Goal: Task Accomplishment & Management: Complete application form

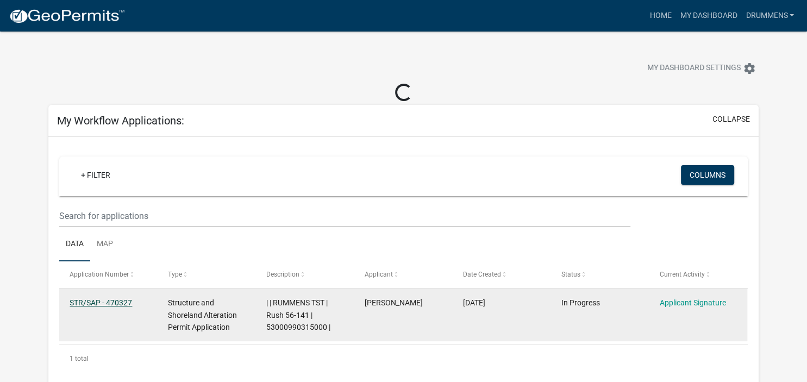
click at [105, 299] on link "STR/SAP - 470327" at bounding box center [101, 302] width 62 height 9
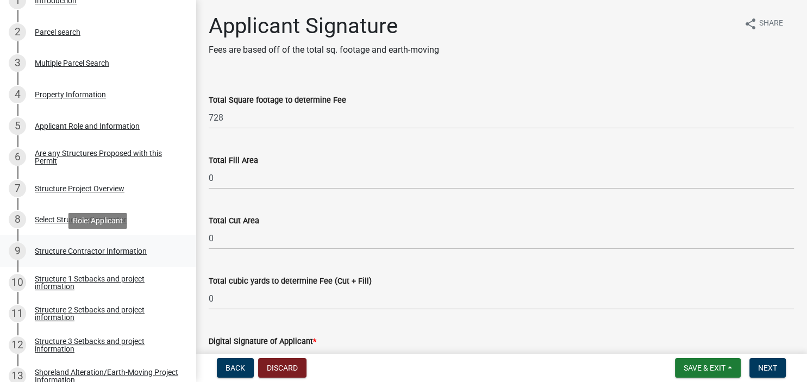
click at [53, 253] on div "Structure Contractor Information" at bounding box center [91, 251] width 112 height 8
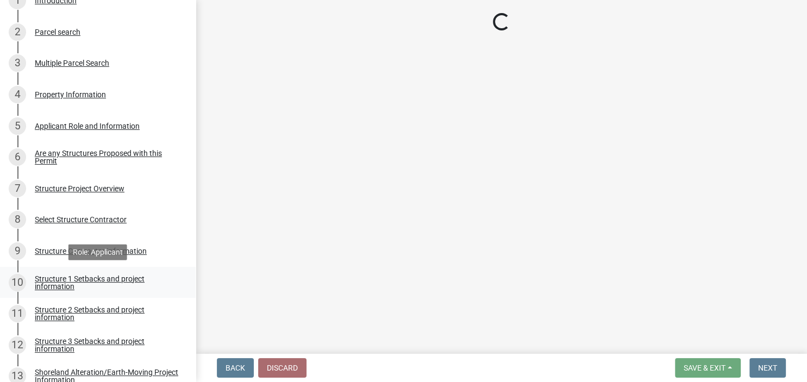
click at [50, 285] on div "Structure 1 Setbacks and project information" at bounding box center [106, 282] width 143 height 15
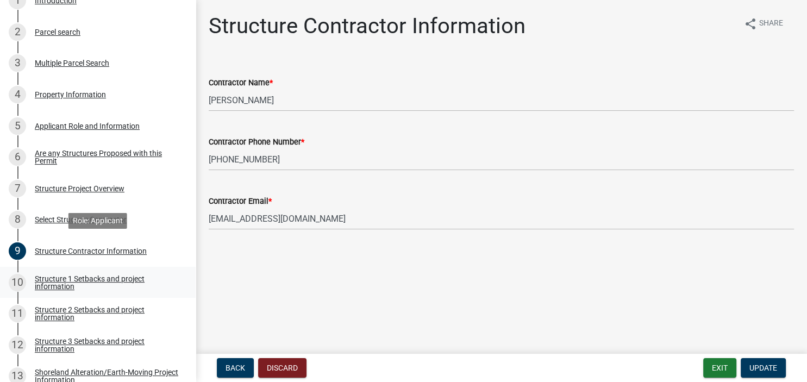
select select "a3cc236c-43aa-406a-8353-e0398d57c407"
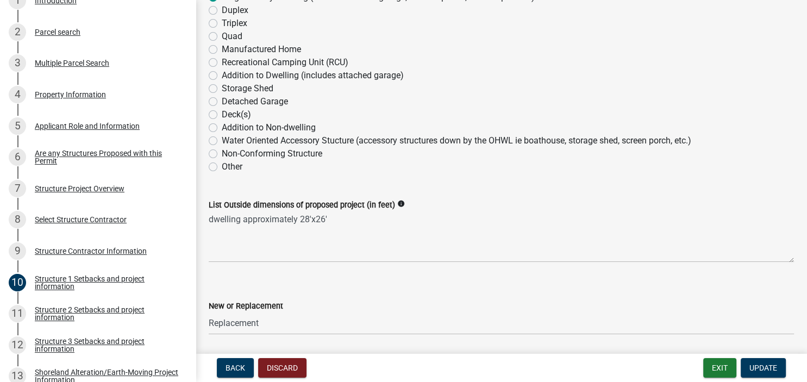
scroll to position [313, 0]
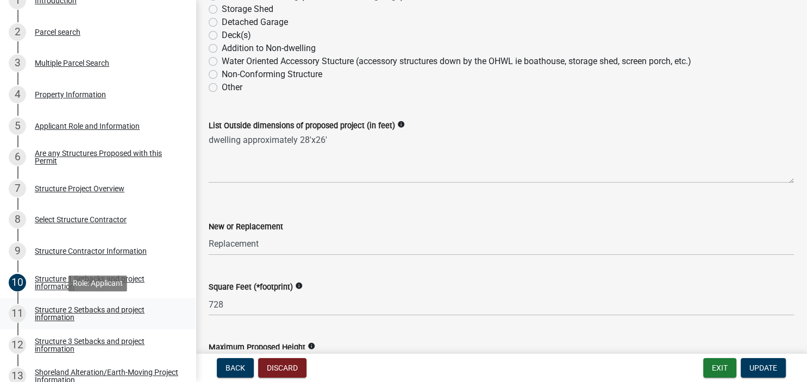
click at [51, 313] on div "Structure 2 Setbacks and project information" at bounding box center [106, 313] width 143 height 15
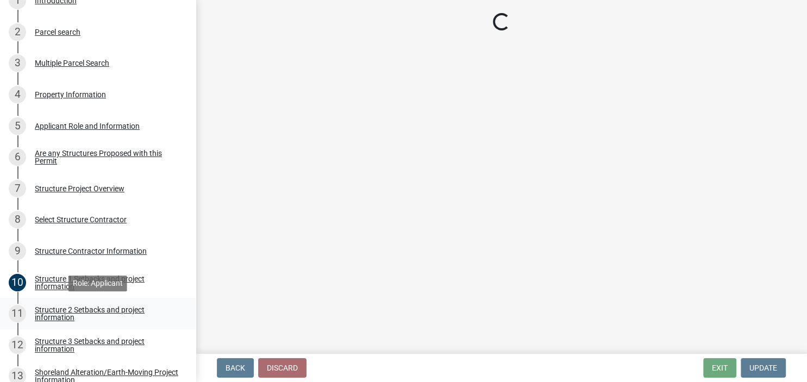
select select "a3cc236c-43aa-406a-8353-e0398d57c407"
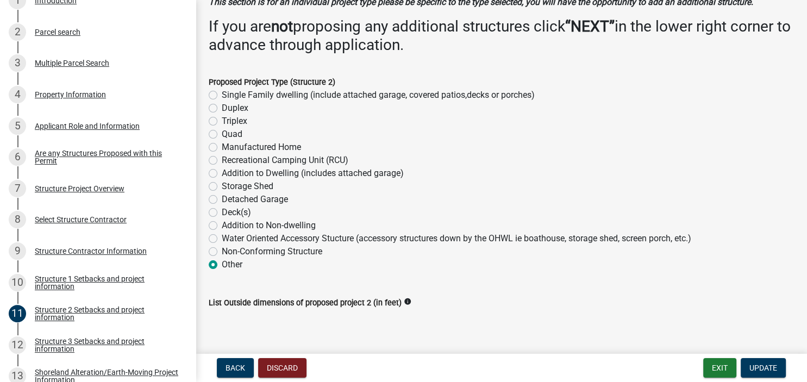
scroll to position [187, 0]
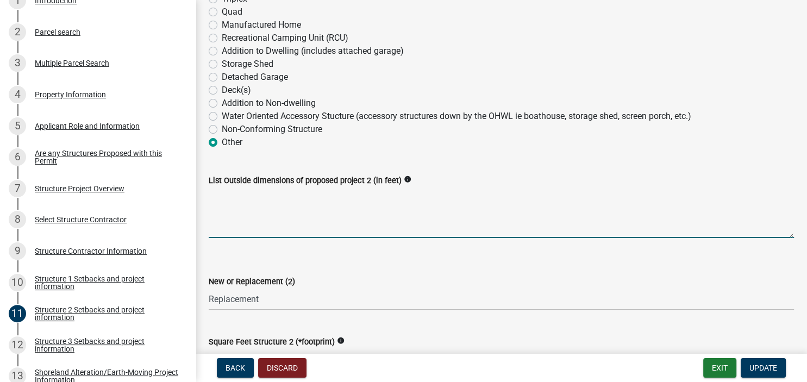
click at [229, 218] on textarea "List Outside dimensions of proposed project 2 (in feet)" at bounding box center [501, 212] width 585 height 51
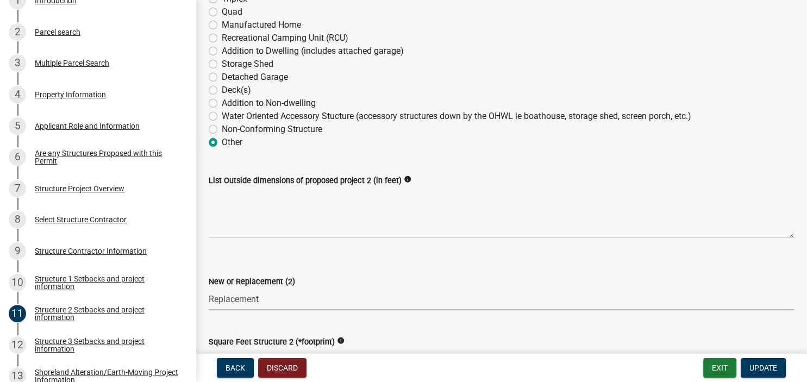
click at [209, 288] on select "Select Item... New Replacement" at bounding box center [501, 299] width 585 height 22
click at [254, 299] on select "Select Item... New Replacement" at bounding box center [501, 299] width 585 height 22
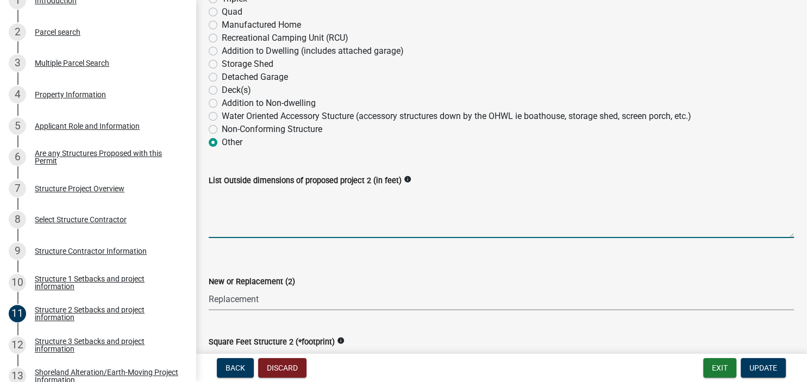
click at [231, 223] on textarea "List Outside dimensions of proposed project 2 (in feet)" at bounding box center [501, 212] width 585 height 51
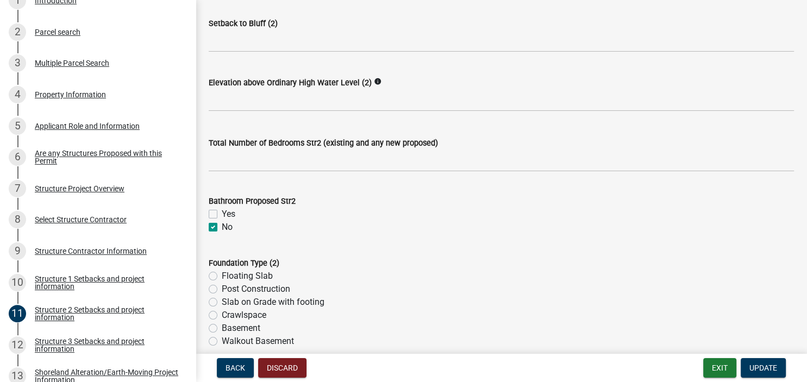
scroll to position [1110, 0]
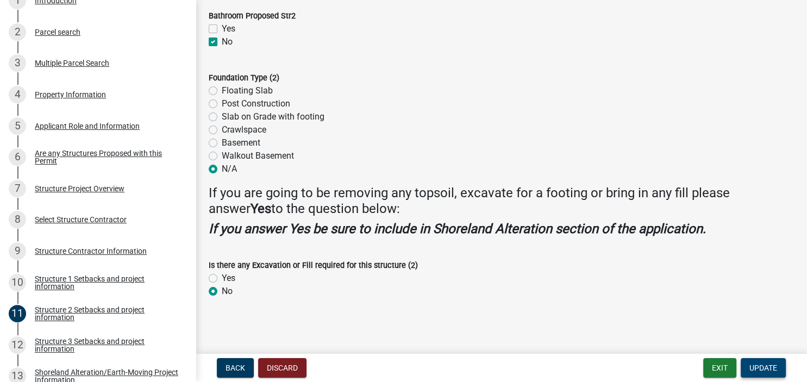
type textarea "no other structure planned but I could not delete this page."
click at [755, 368] on span "Update" at bounding box center [763, 368] width 28 height 9
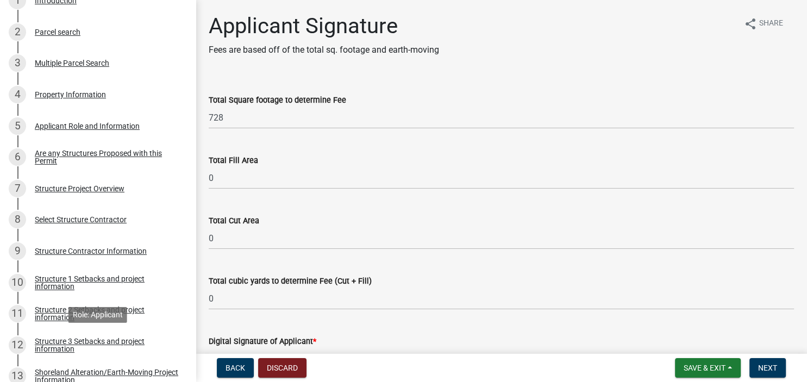
click at [54, 345] on div "Structure 3 Setbacks and project information" at bounding box center [106, 344] width 143 height 15
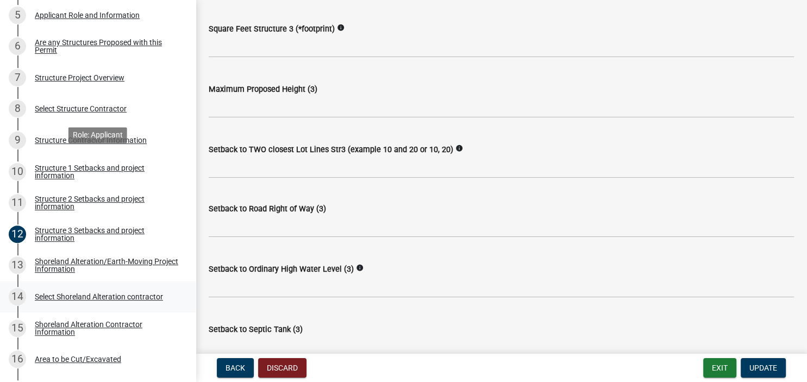
scroll to position [438, 0]
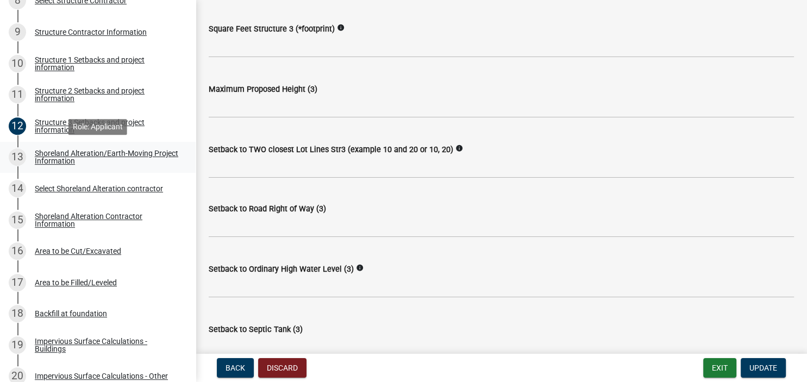
click at [52, 153] on div "Shoreland Alteration/Earth-Moving Project Information" at bounding box center [106, 156] width 143 height 15
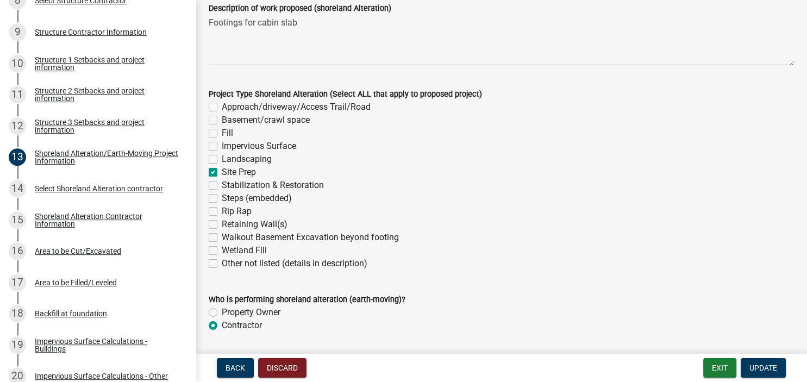
scroll to position [212, 0]
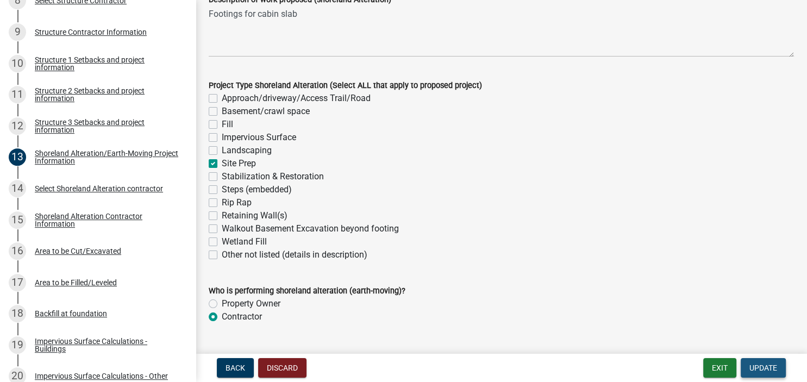
click at [769, 368] on span "Update" at bounding box center [763, 368] width 28 height 9
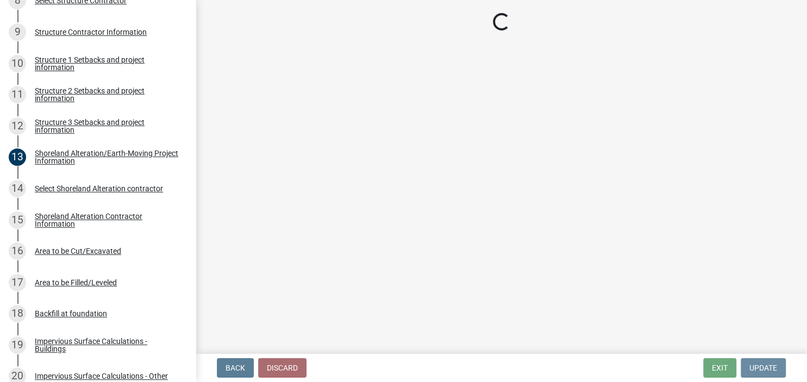
scroll to position [0, 0]
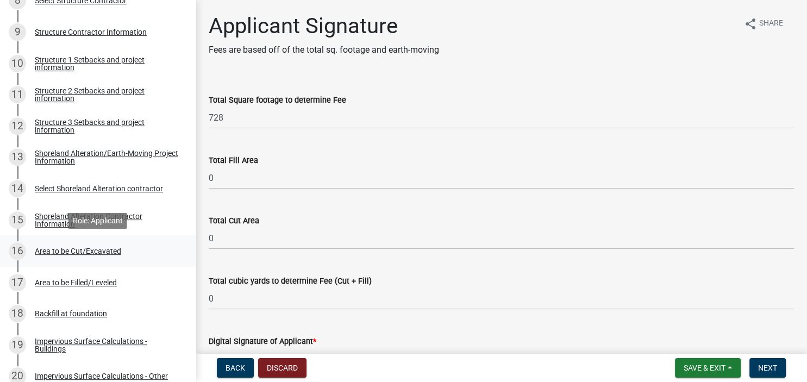
click at [53, 251] on div "Area to be Cut/Excavated" at bounding box center [78, 251] width 86 height 8
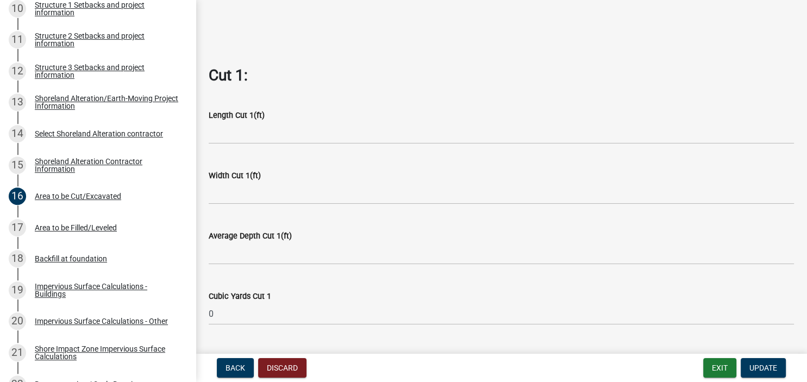
scroll to position [500, 0]
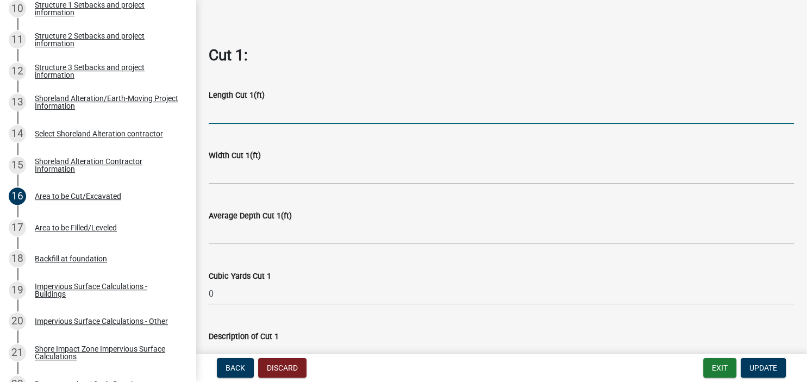
click at [225, 114] on input "text" at bounding box center [501, 113] width 585 height 22
type input "28"
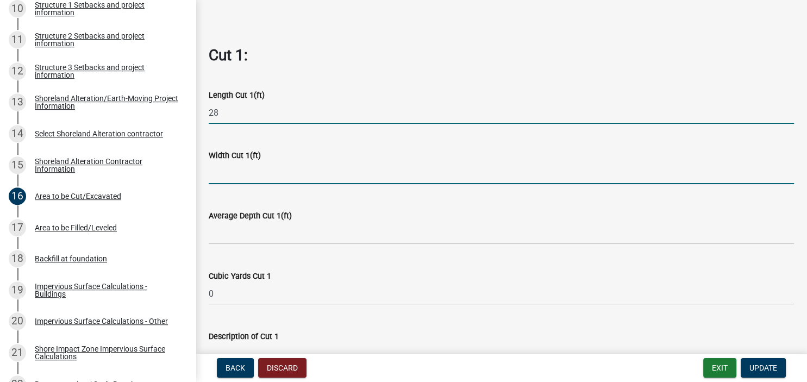
click at [230, 173] on input "text" at bounding box center [501, 173] width 585 height 22
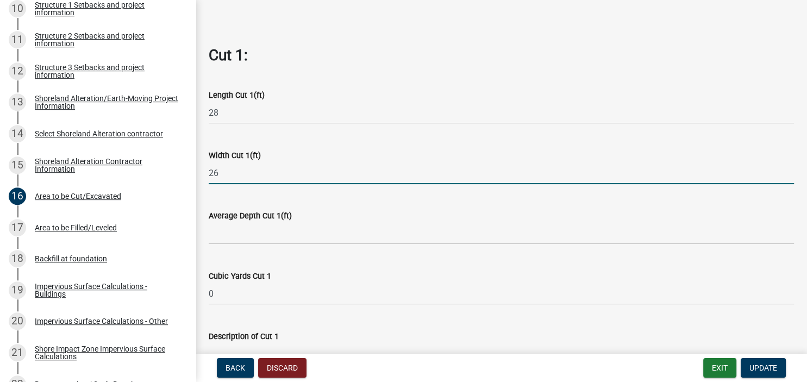
type input "26"
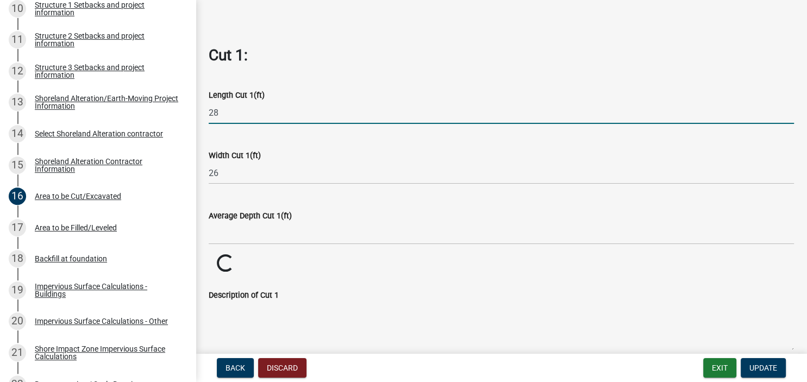
click at [223, 113] on input "28" at bounding box center [501, 113] width 585 height 22
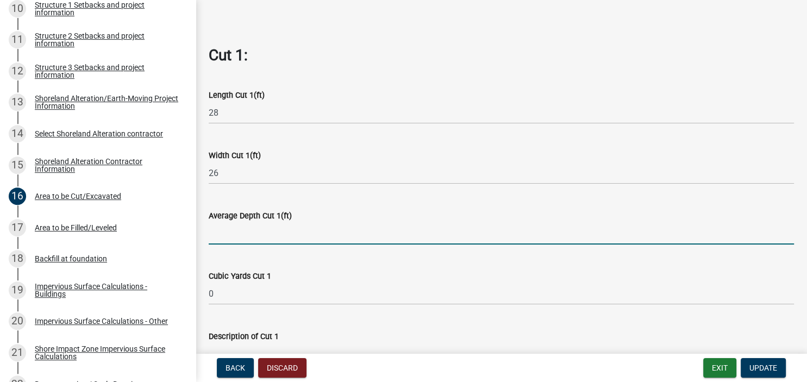
click at [217, 237] on input "text" at bounding box center [501, 233] width 585 height 22
type input "5"
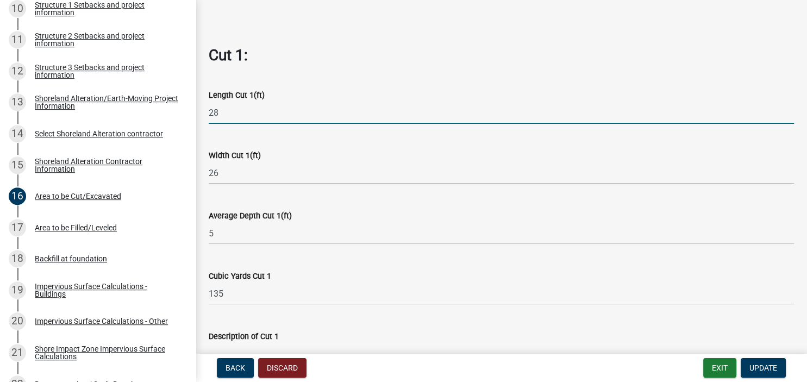
click at [228, 114] on input "28" at bounding box center [501, 113] width 585 height 22
click at [229, 114] on input "28" at bounding box center [501, 113] width 585 height 22
type input "2"
type input "56"
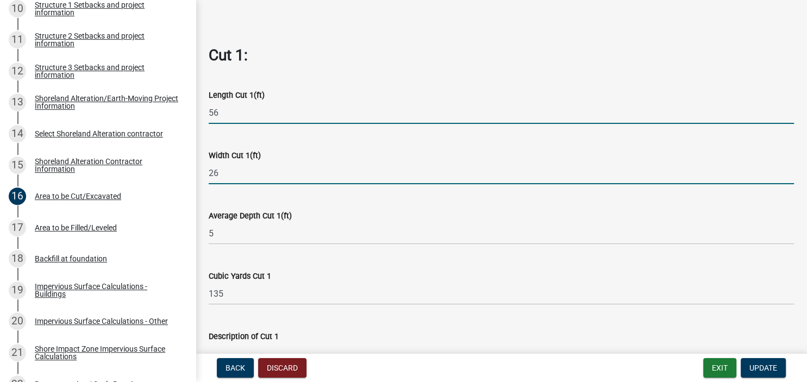
click at [225, 172] on input "26" at bounding box center [501, 173] width 585 height 22
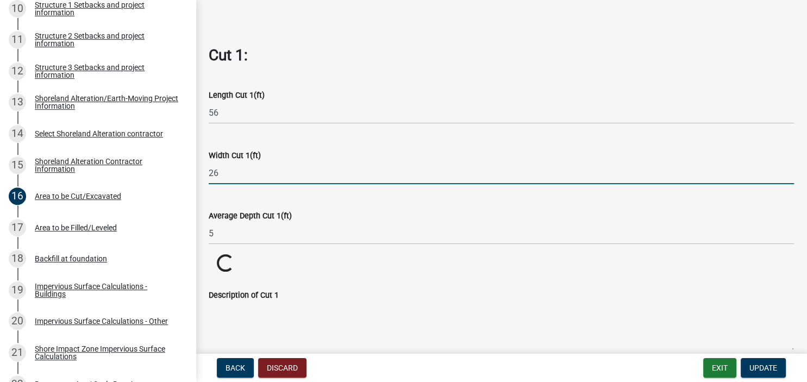
type input "2"
type input "3"
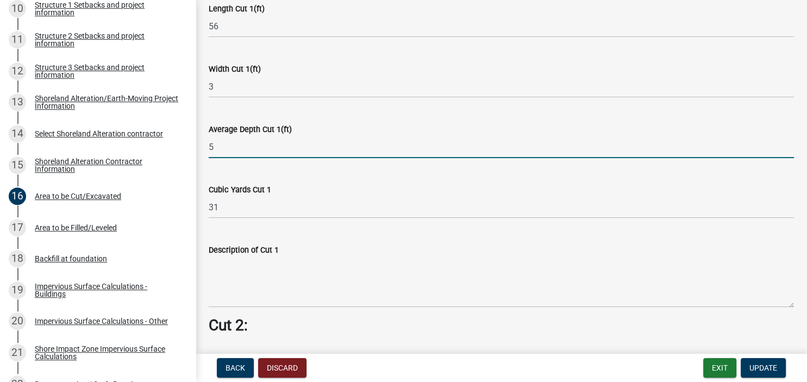
scroll to position [626, 0]
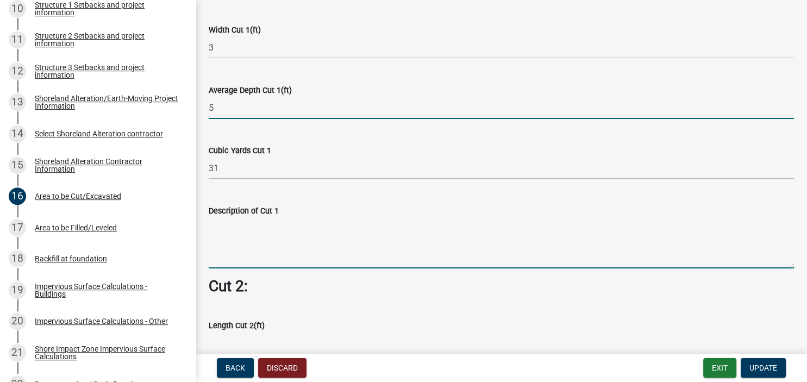
click at [223, 247] on textarea "Description of Cut 1" at bounding box center [501, 242] width 585 height 51
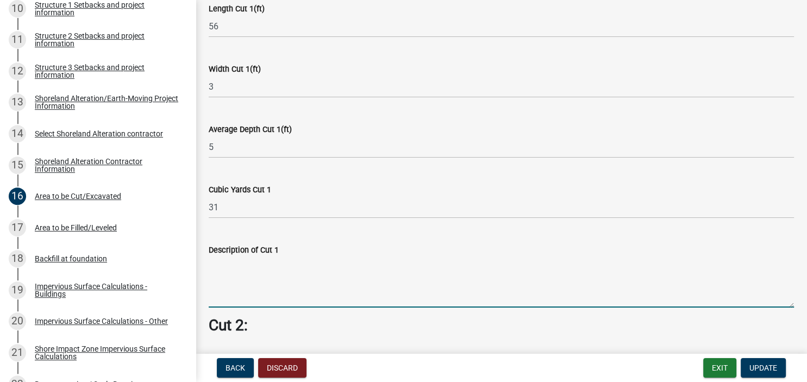
scroll to position [563, 0]
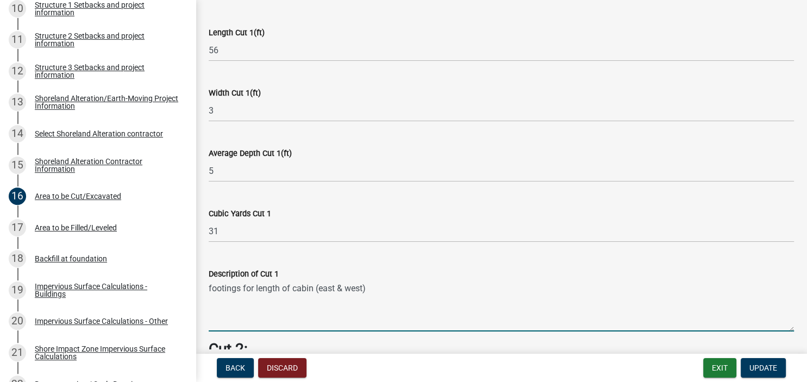
click at [338, 288] on textarea "footings for length of cabin (east & west)" at bounding box center [501, 305] width 585 height 51
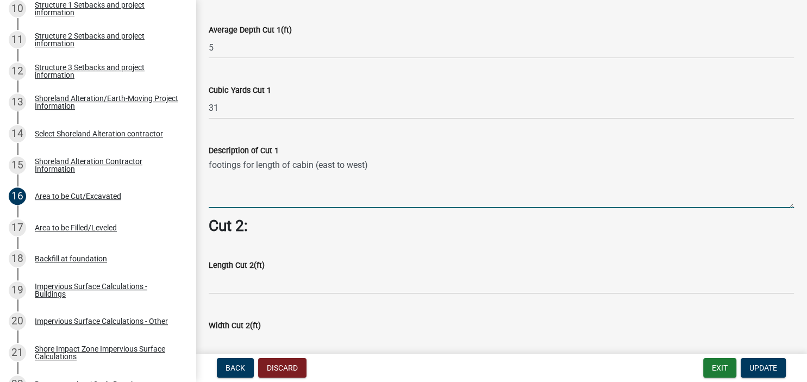
scroll to position [751, 0]
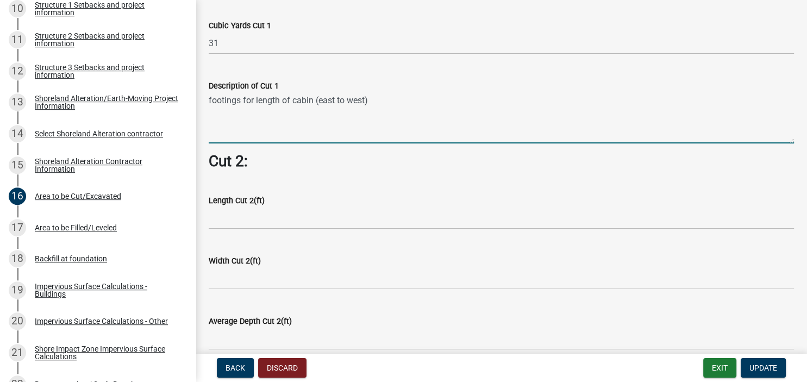
type textarea "footings for length of cabin (east to west)"
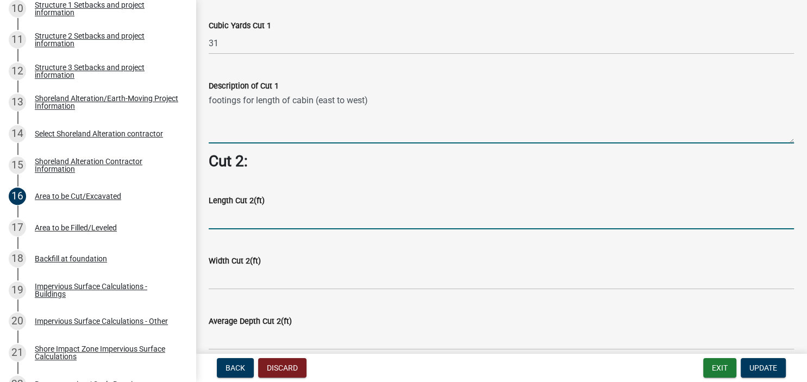
click at [227, 216] on input "text" at bounding box center [501, 218] width 585 height 22
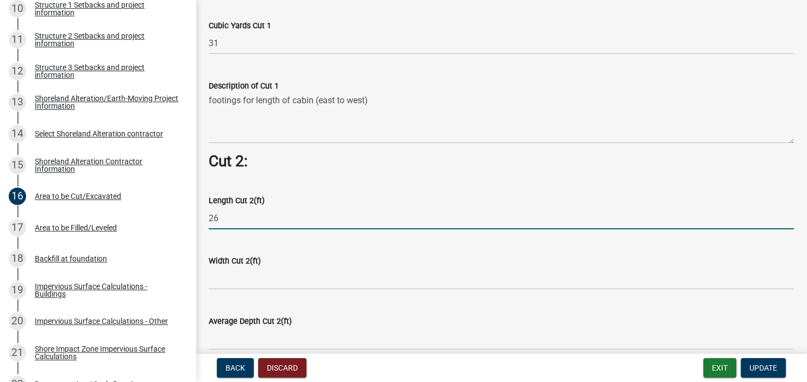
type input "26"
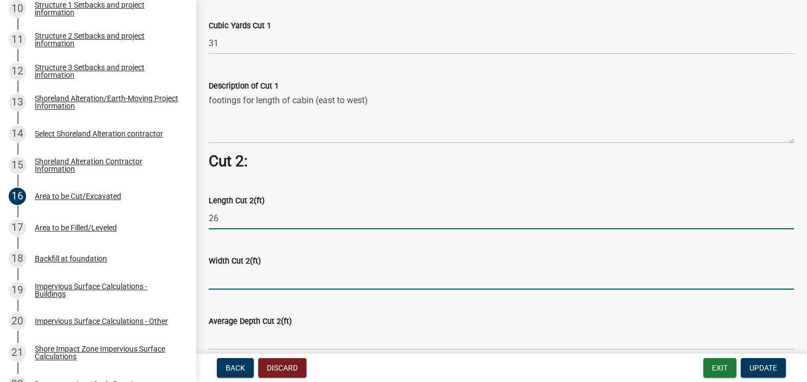
click at [228, 279] on input "text" at bounding box center [501, 278] width 585 height 22
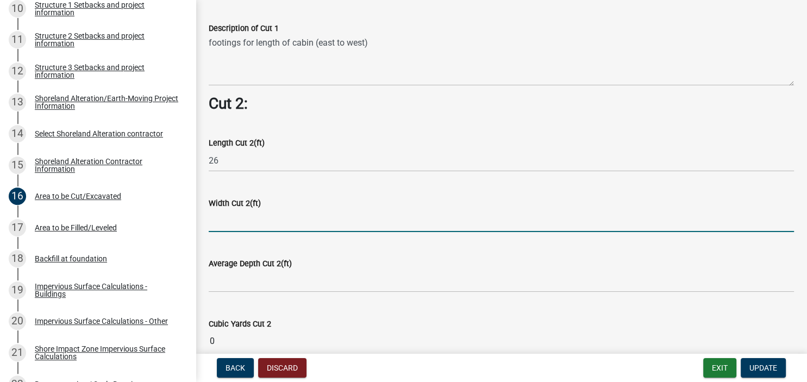
scroll to position [813, 0]
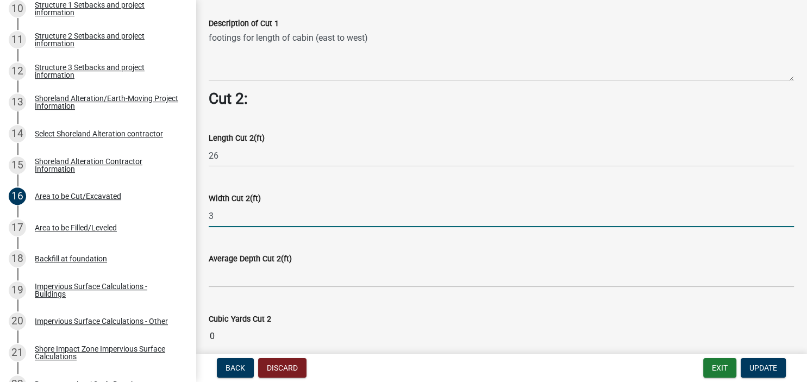
type input "3"
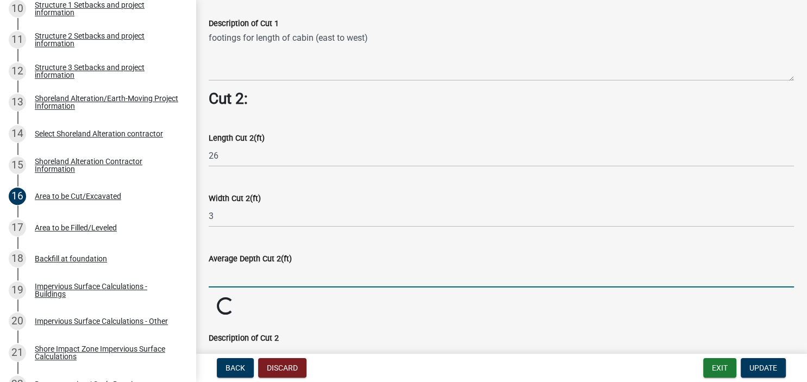
click at [240, 275] on input "text" at bounding box center [501, 276] width 585 height 22
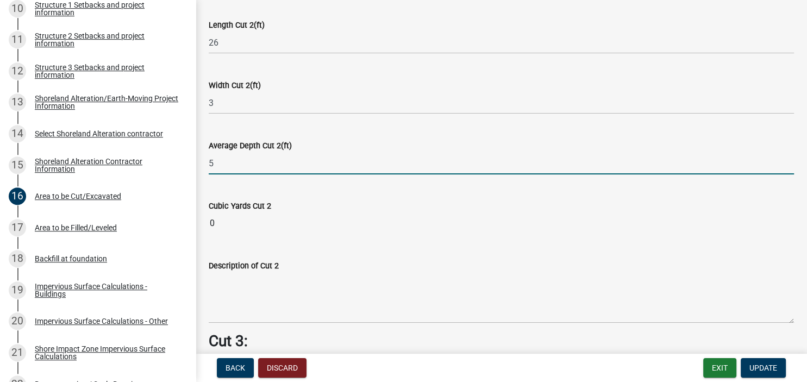
scroll to position [1001, 0]
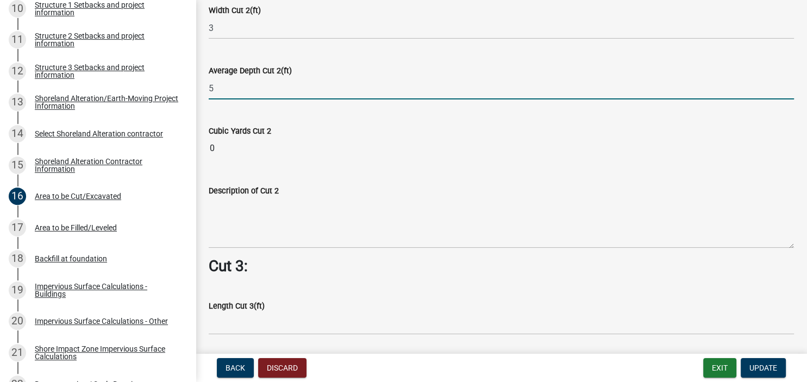
type input "5"
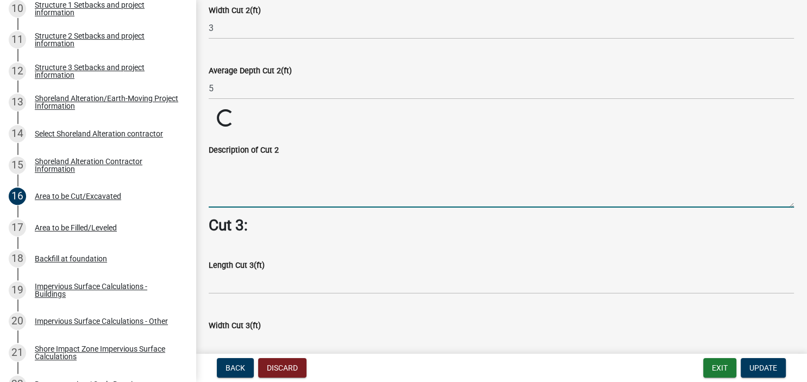
click at [225, 208] on textarea "Description of Cut 2" at bounding box center [501, 181] width 585 height 51
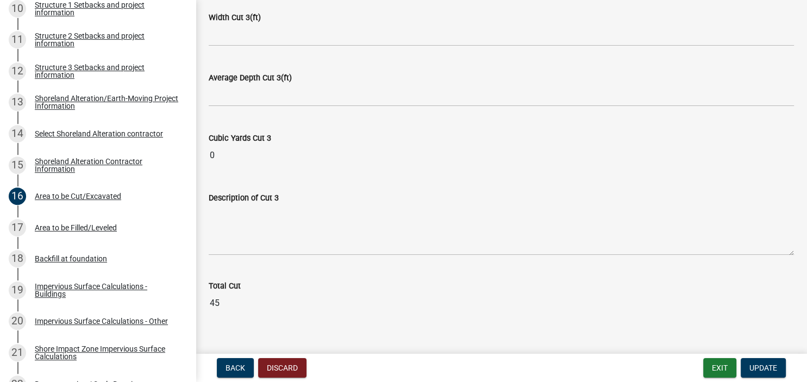
scroll to position [1366, 0]
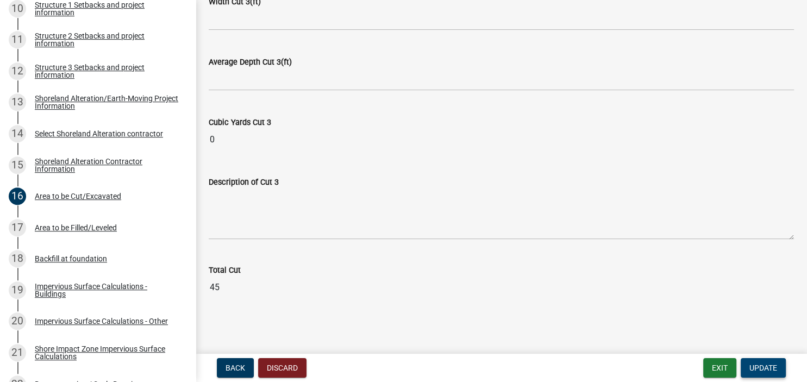
type textarea "footings for width of cabin"
click at [762, 366] on span "Update" at bounding box center [763, 368] width 28 height 9
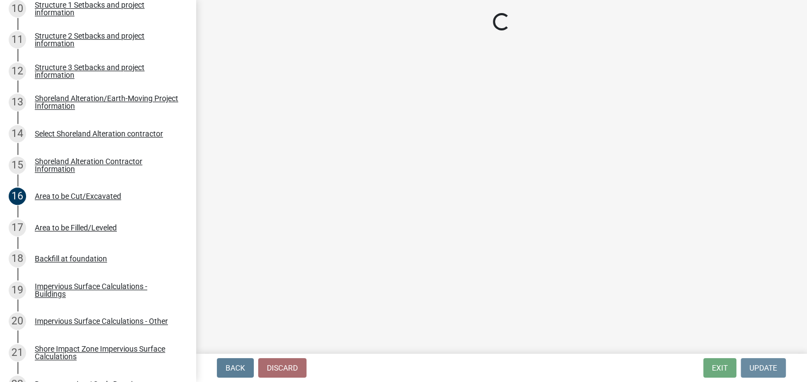
scroll to position [0, 0]
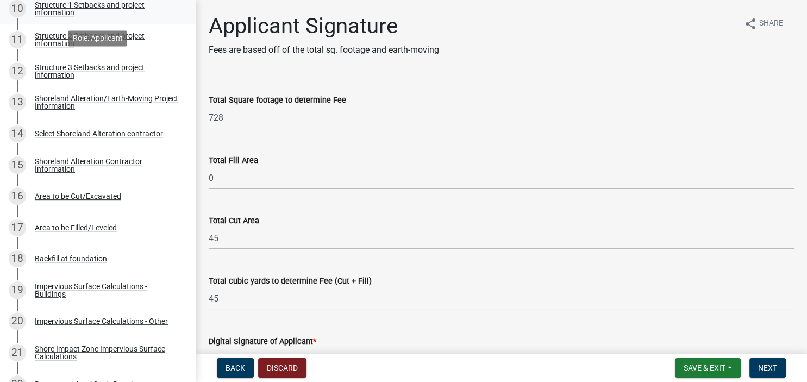
click at [49, 1] on div "Structure 1 Setbacks and project information" at bounding box center [106, 8] width 143 height 15
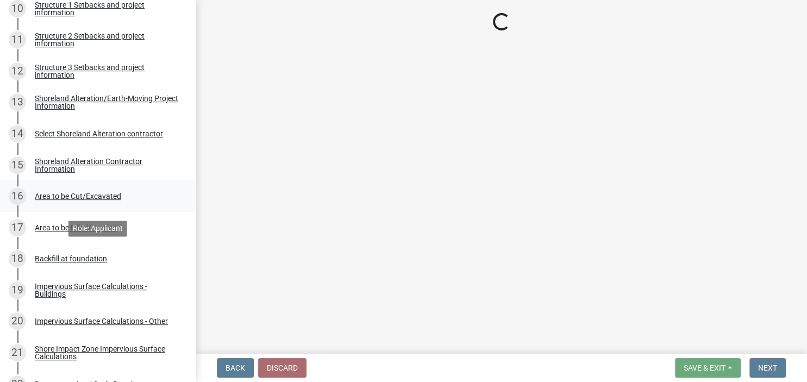
select select "a3cc236c-43aa-406a-8353-e0398d57c407"
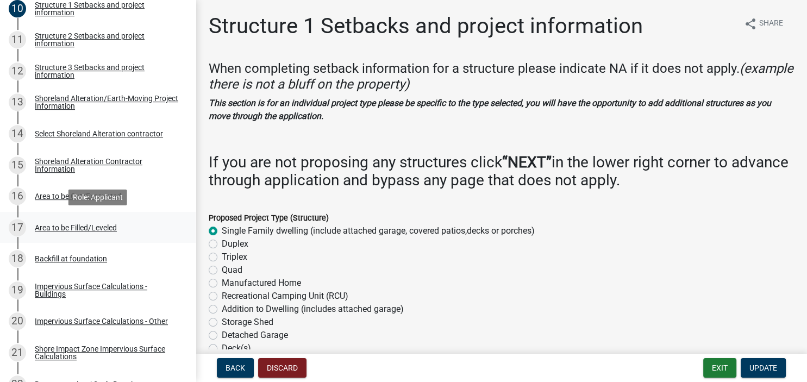
click at [46, 227] on div "Area to be Filled/Leveled" at bounding box center [76, 228] width 82 height 8
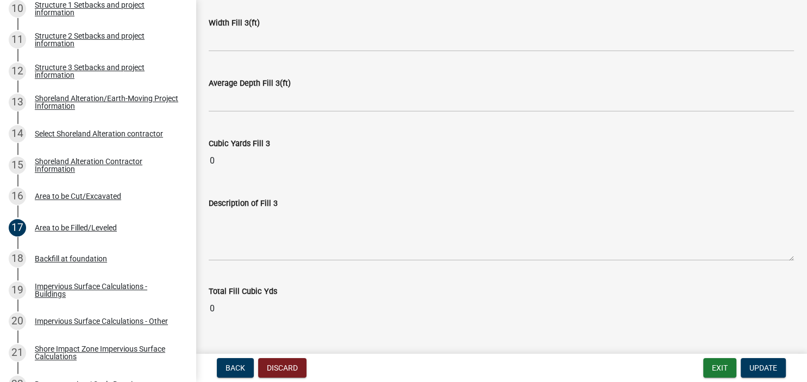
scroll to position [897, 0]
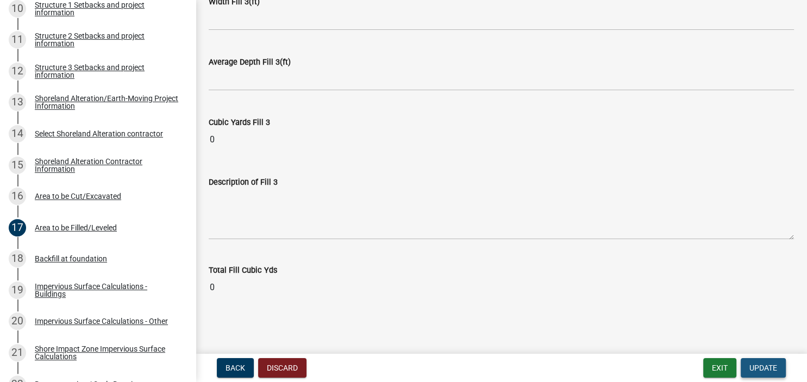
click at [773, 372] on span "Update" at bounding box center [763, 368] width 28 height 9
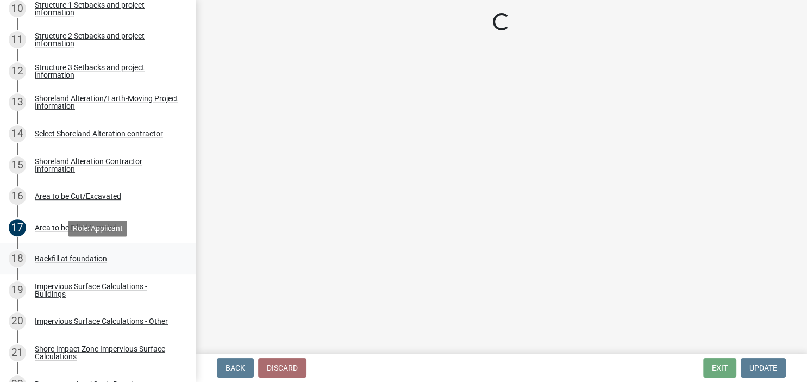
click at [60, 253] on div "18 Backfill at foundation" at bounding box center [94, 258] width 170 height 17
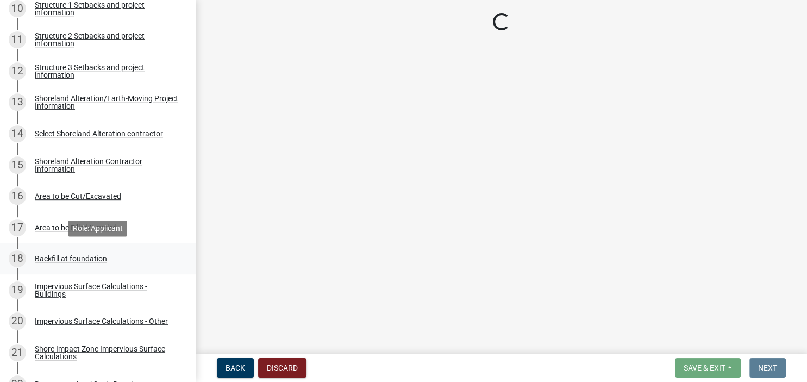
click at [45, 257] on div "Backfill at foundation" at bounding box center [71, 259] width 72 height 8
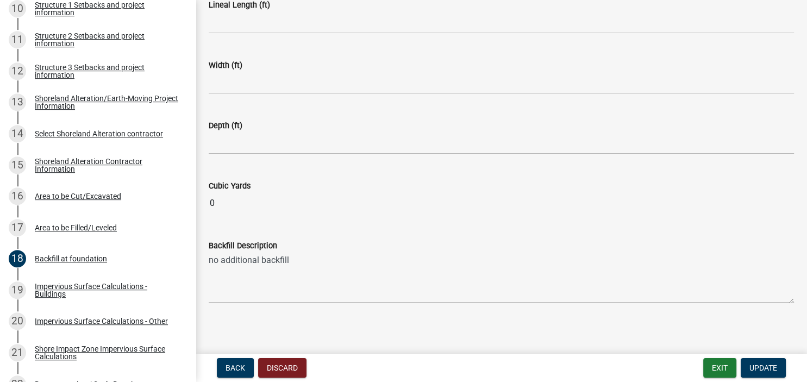
scroll to position [187, 0]
click at [754, 365] on span "Update" at bounding box center [763, 368] width 28 height 9
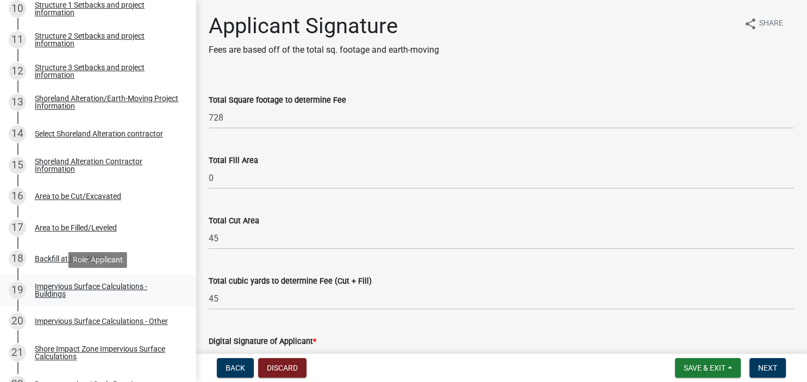
click at [47, 290] on div "Impervious Surface Calculations - Buildings" at bounding box center [106, 290] width 143 height 15
